Goal: Task Accomplishment & Management: Manage account settings

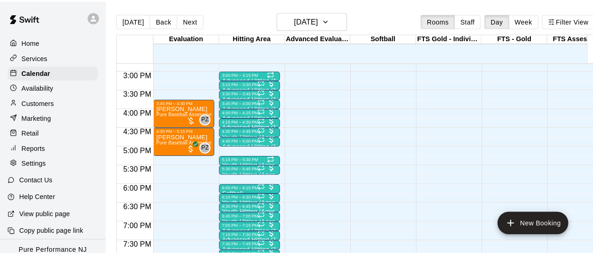
scroll to position [536, 0]
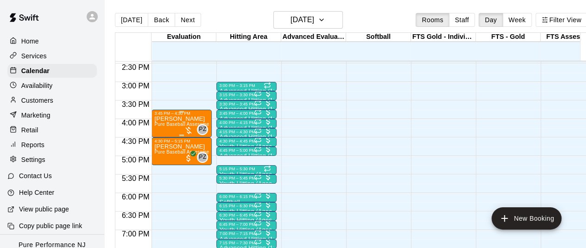
click at [180, 119] on p "[PERSON_NAME]" at bounding box center [181, 119] width 55 height 0
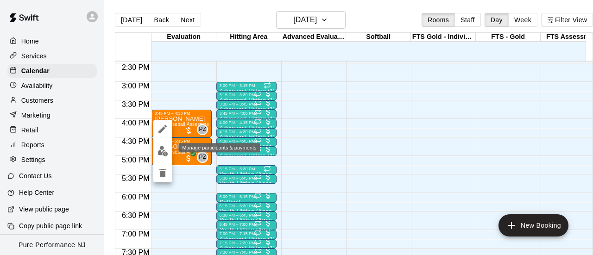
click at [169, 150] on button "edit" at bounding box center [162, 151] width 19 height 18
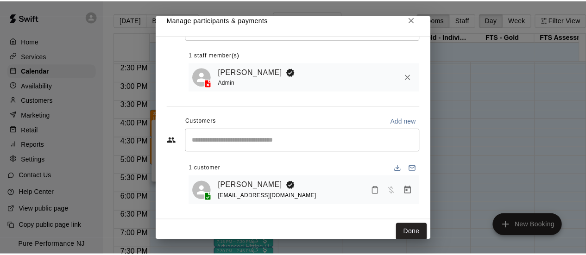
scroll to position [15, 0]
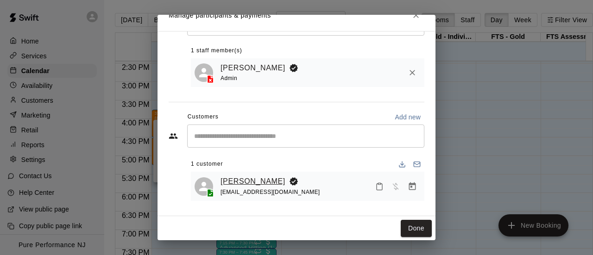
click at [248, 179] on link "[PERSON_NAME]" at bounding box center [253, 182] width 65 height 12
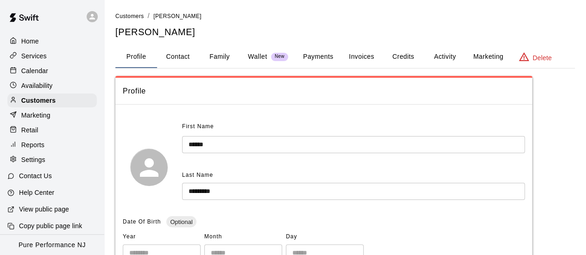
click at [179, 58] on button "Contact" at bounding box center [178, 57] width 42 height 22
select select "**"
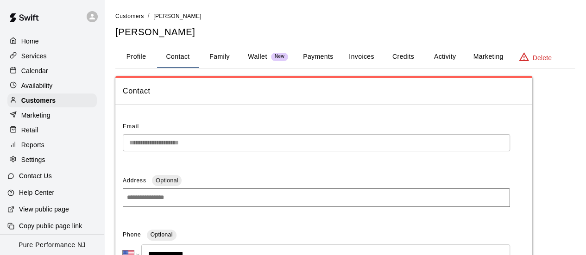
click at [211, 62] on button "Family" at bounding box center [220, 57] width 42 height 22
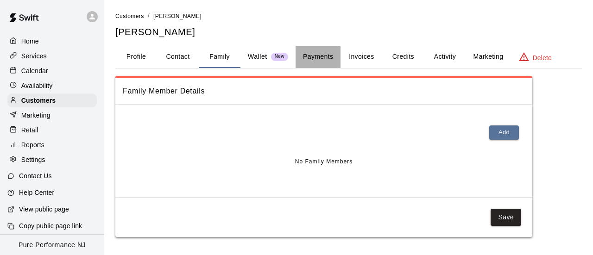
click at [315, 51] on button "Payments" at bounding box center [318, 57] width 45 height 22
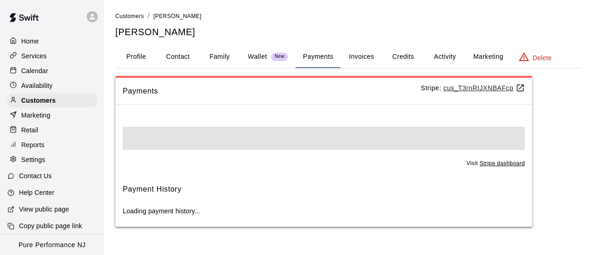
click at [186, 54] on button "Contact" at bounding box center [178, 57] width 42 height 22
select select "**"
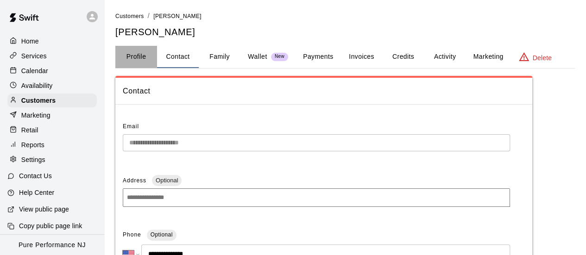
click at [144, 51] on button "Profile" at bounding box center [136, 57] width 42 height 22
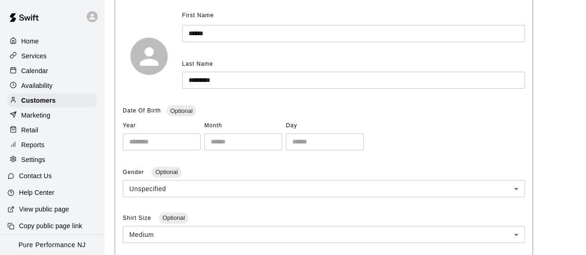
scroll to position [37, 0]
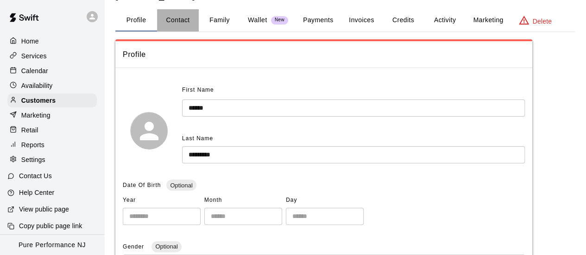
click at [179, 14] on button "Contact" at bounding box center [178, 20] width 42 height 22
select select "**"
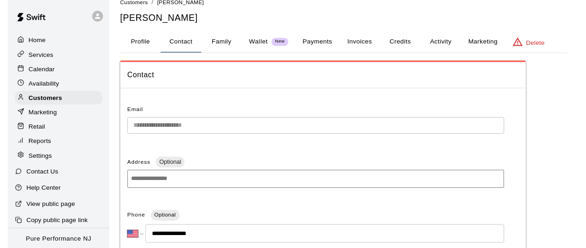
scroll to position [0, 0]
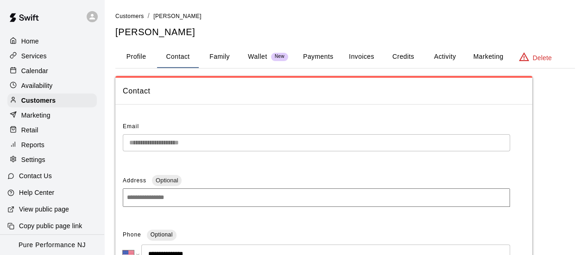
drag, startPoint x: 242, startPoint y: 59, endPoint x: 230, endPoint y: 59, distance: 12.0
click at [237, 59] on div "Profile Contact Family Wallet New Payments Invoices Credits Activity Marketing …" at bounding box center [345, 57] width 460 height 22
click at [228, 59] on button "Family" at bounding box center [220, 57] width 42 height 22
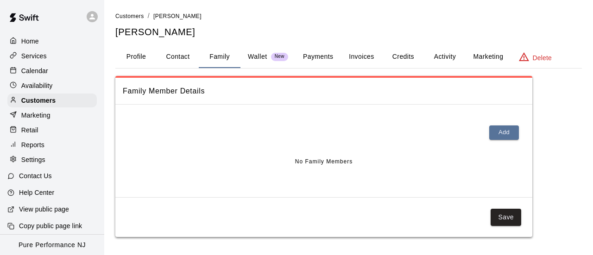
click at [274, 57] on span "New" at bounding box center [279, 57] width 17 height 6
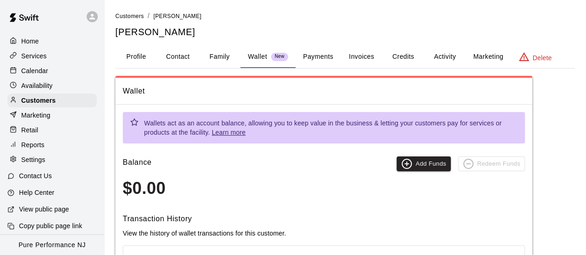
click at [298, 57] on button "Payments" at bounding box center [318, 57] width 45 height 22
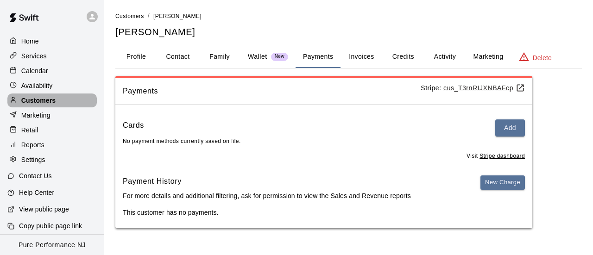
click at [65, 99] on div "Customers" at bounding box center [51, 101] width 89 height 14
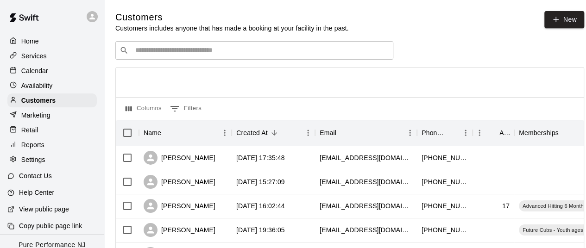
click at [31, 70] on p "Calendar" at bounding box center [34, 70] width 27 height 9
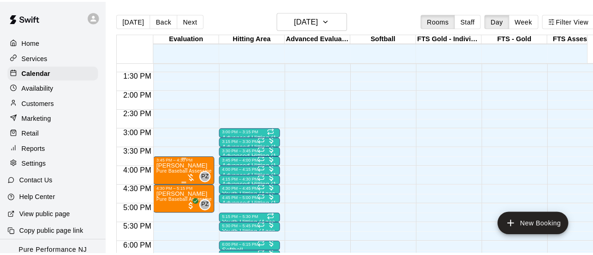
scroll to position [539, 0]
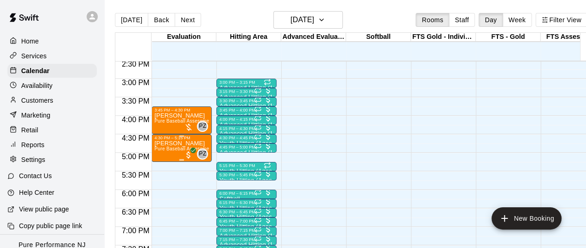
click at [174, 149] on span "Pure Baseball Assessment" at bounding box center [183, 148] width 59 height 5
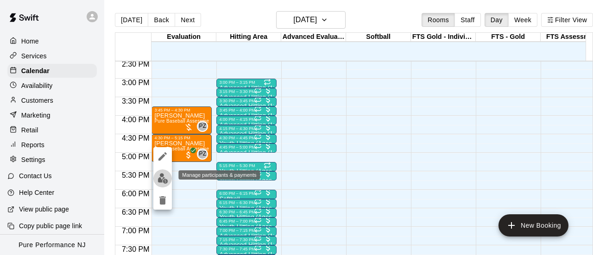
click at [158, 177] on img "edit" at bounding box center [163, 178] width 11 height 11
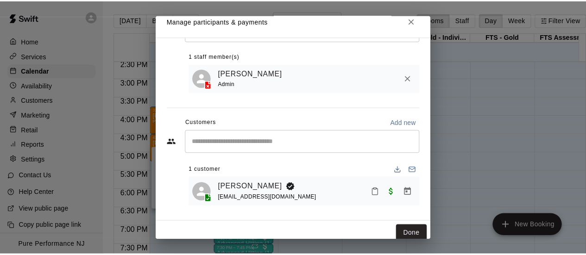
scroll to position [15, 0]
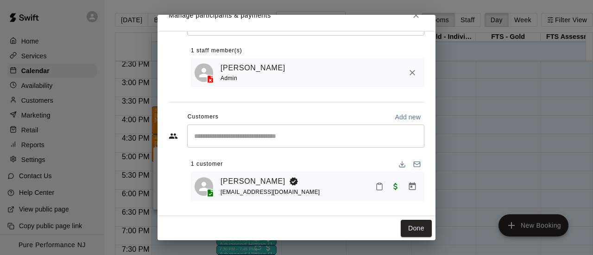
click at [265, 168] on div "1 customer" at bounding box center [308, 164] width 234 height 15
click at [265, 174] on div "[PERSON_NAME] [EMAIL_ADDRESS][DOMAIN_NAME]" at bounding box center [308, 186] width 234 height 29
click at [265, 177] on link "[PERSON_NAME]" at bounding box center [253, 182] width 65 height 12
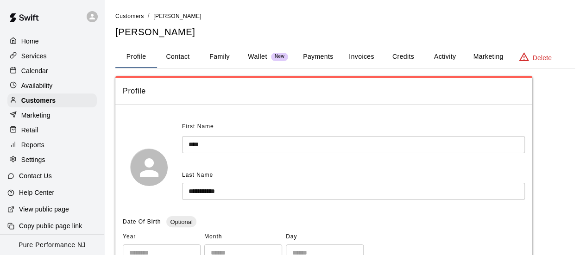
click at [176, 55] on button "Contact" at bounding box center [178, 57] width 42 height 22
select select "**"
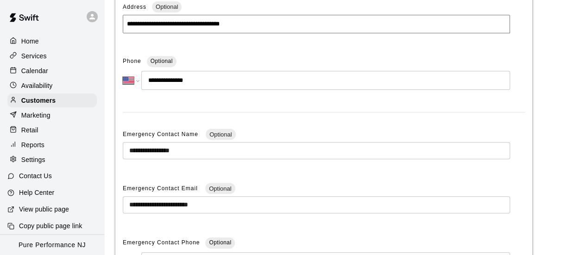
scroll to position [232, 0]
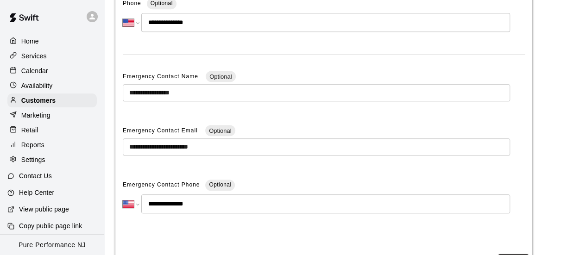
click at [216, 145] on input "**********" at bounding box center [316, 147] width 387 height 17
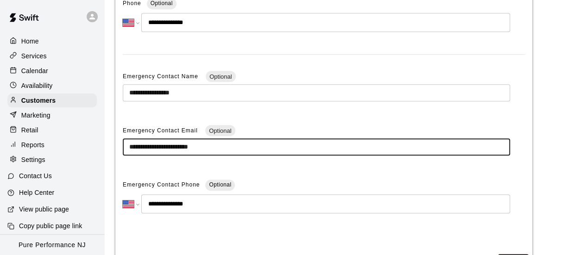
click at [216, 145] on input "**********" at bounding box center [316, 147] width 387 height 17
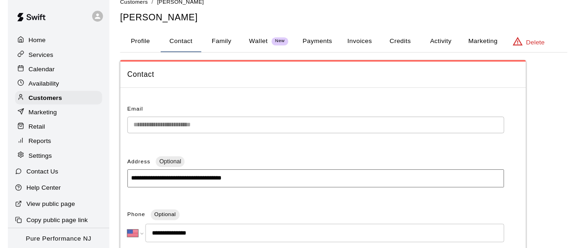
scroll to position [0, 0]
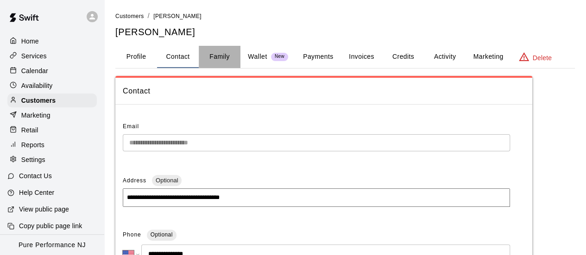
click at [214, 56] on button "Family" at bounding box center [220, 57] width 42 height 22
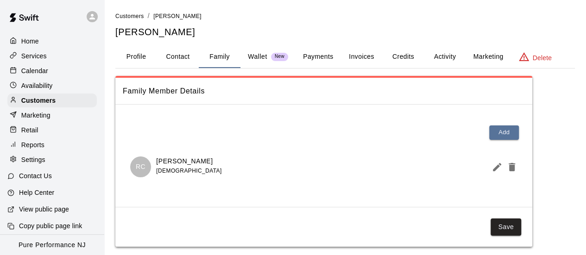
click at [54, 72] on div "Calendar" at bounding box center [51, 71] width 89 height 14
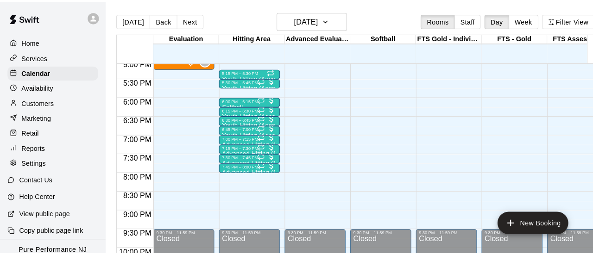
scroll to position [541, 0]
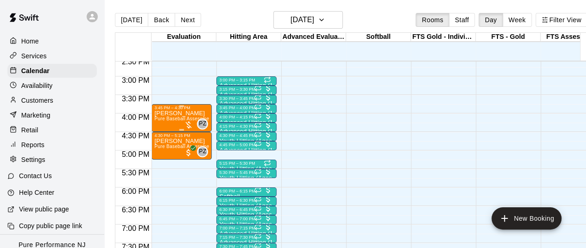
click at [199, 118] on span "Pure Baseball Assessment" at bounding box center [183, 118] width 59 height 5
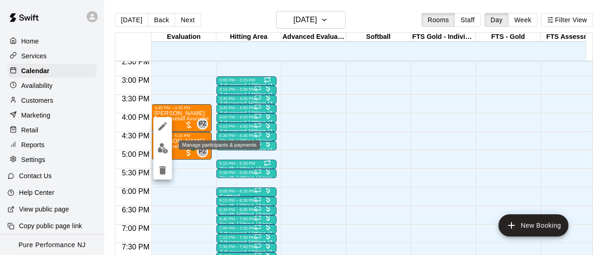
click at [162, 153] on img "edit" at bounding box center [163, 148] width 11 height 11
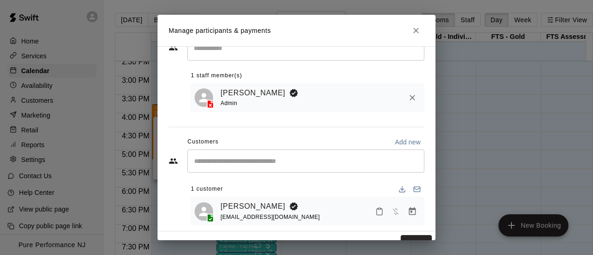
scroll to position [44, 0]
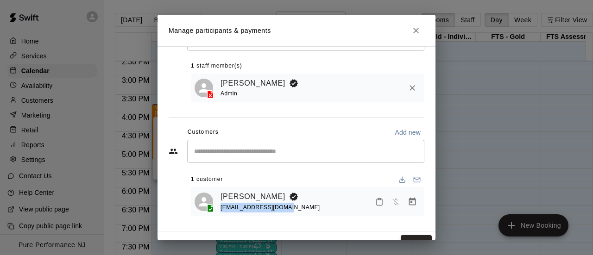
drag, startPoint x: 255, startPoint y: 209, endPoint x: 221, endPoint y: 211, distance: 34.3
click at [221, 211] on div "[EMAIL_ADDRESS][DOMAIN_NAME]" at bounding box center [271, 208] width 100 height 10
drag, startPoint x: 411, startPoint y: 30, endPoint x: 184, endPoint y: 101, distance: 237.4
click at [411, 30] on icon "Close" at bounding box center [415, 30] width 9 height 9
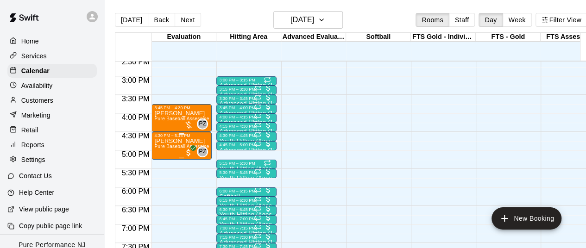
click at [164, 141] on p "[PERSON_NAME]" at bounding box center [181, 141] width 55 height 0
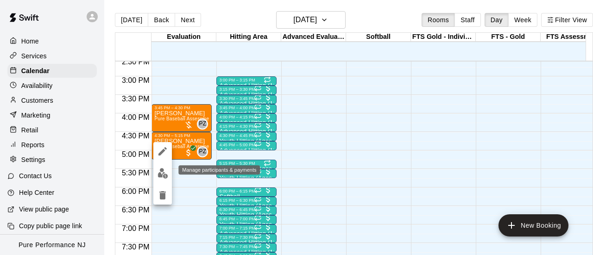
click at [162, 177] on img "edit" at bounding box center [163, 173] width 11 height 11
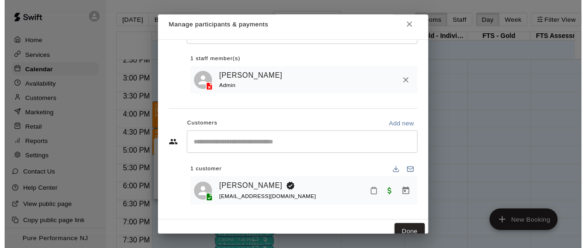
scroll to position [15, 0]
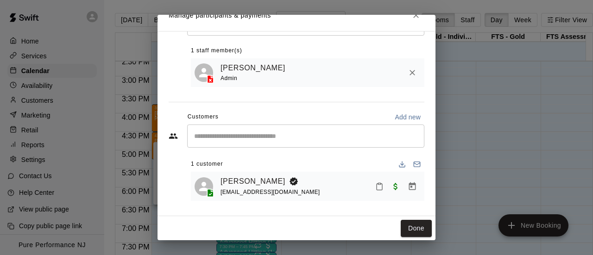
click at [413, 18] on icon "Close" at bounding box center [415, 15] width 9 height 9
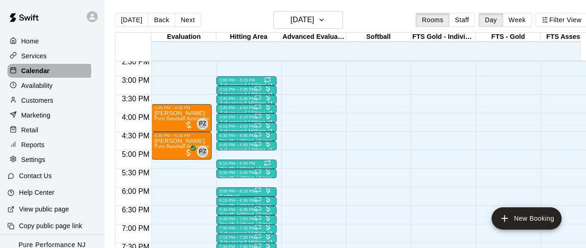
click at [47, 71] on p "Calendar" at bounding box center [35, 70] width 28 height 9
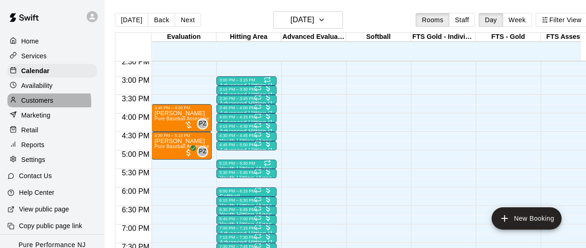
click at [41, 105] on p "Customers" at bounding box center [37, 100] width 32 height 9
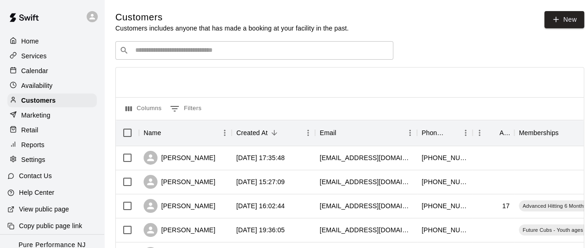
click at [208, 57] on div "​ ​" at bounding box center [254, 50] width 278 height 19
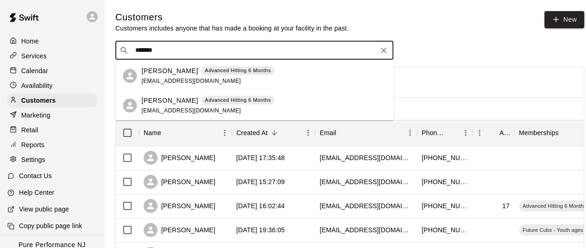
type input "*******"
